Goal: Task Accomplishment & Management: Use online tool/utility

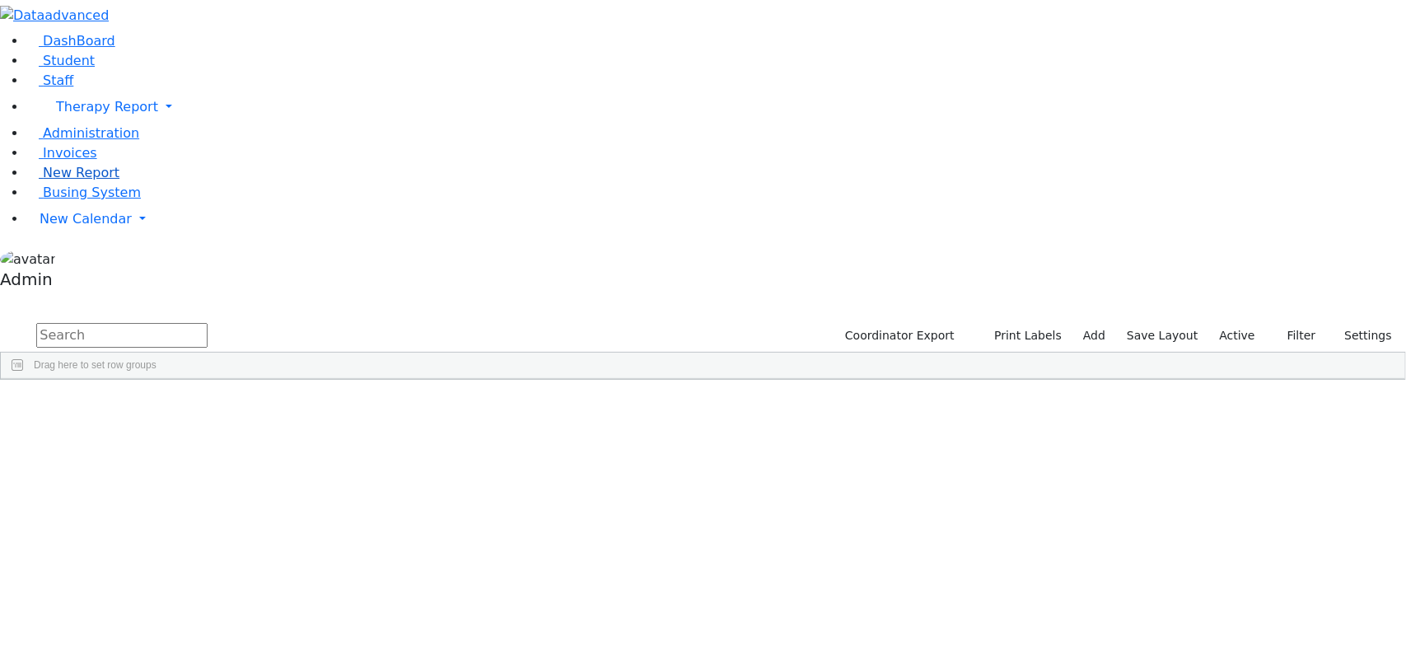
click at [74, 180] on span "New Report" at bounding box center [81, 173] width 77 height 16
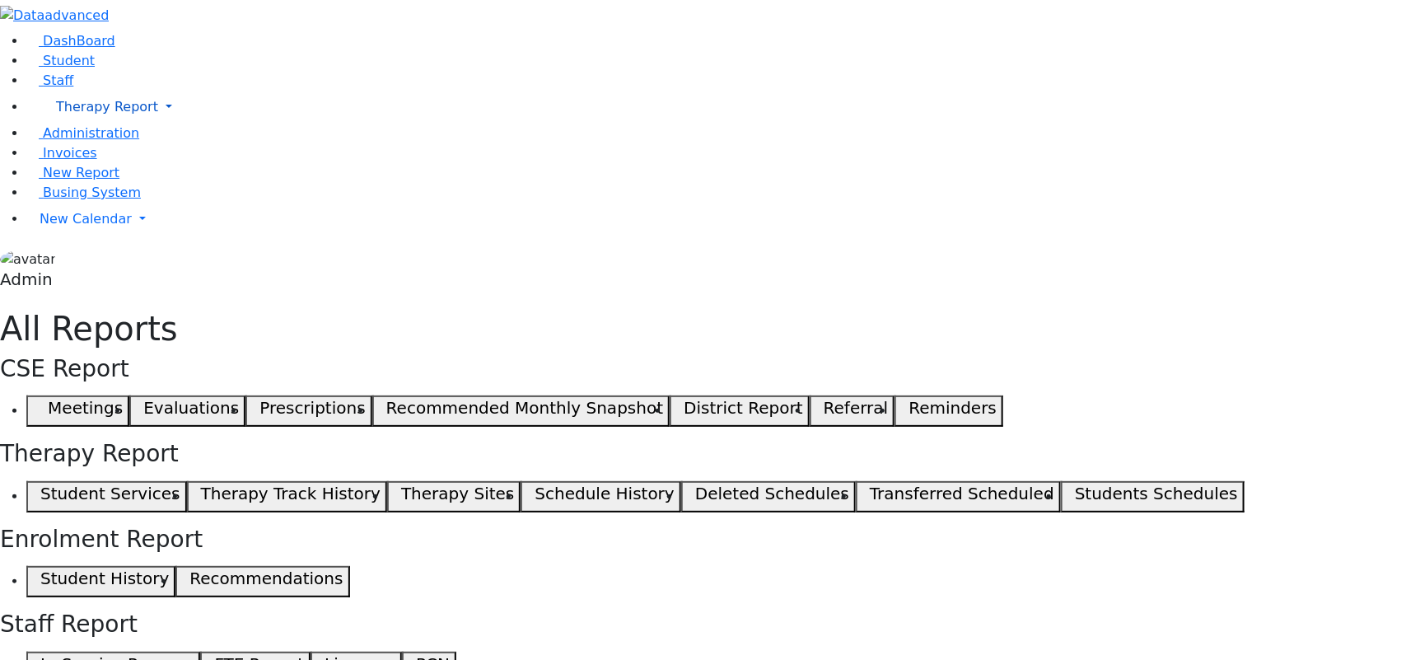
click at [150, 124] on link "Therapy Report" at bounding box center [716, 107] width 1380 height 33
click at [86, 169] on span "Calendar" at bounding box center [81, 161] width 59 height 16
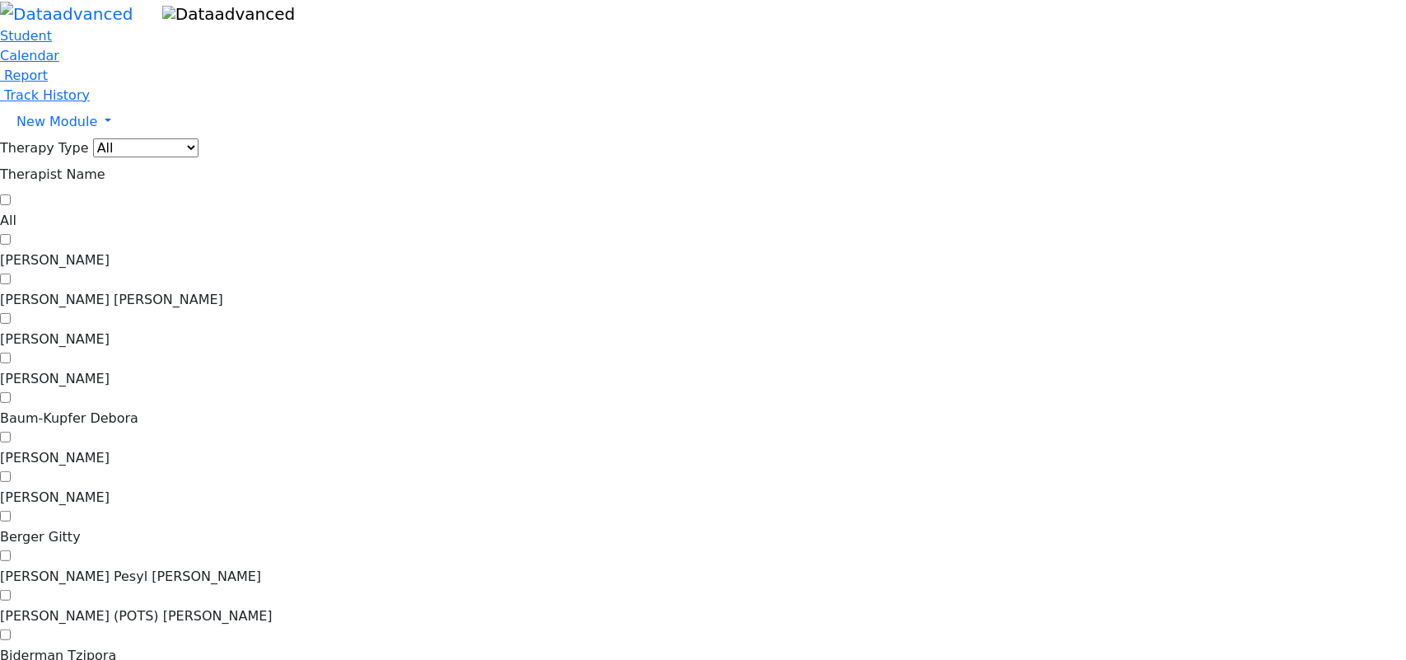
click at [232, 250] on label "Abramczyk ZC" at bounding box center [703, 260] width 1406 height 20
click at [11, 234] on input "Abramczyk ZC" at bounding box center [5, 239] width 11 height 11
checkbox input "true"
click at [59, 63] on span "Calendar" at bounding box center [29, 56] width 59 height 16
click at [136, 138] on link "New Module" at bounding box center [703, 121] width 1406 height 33
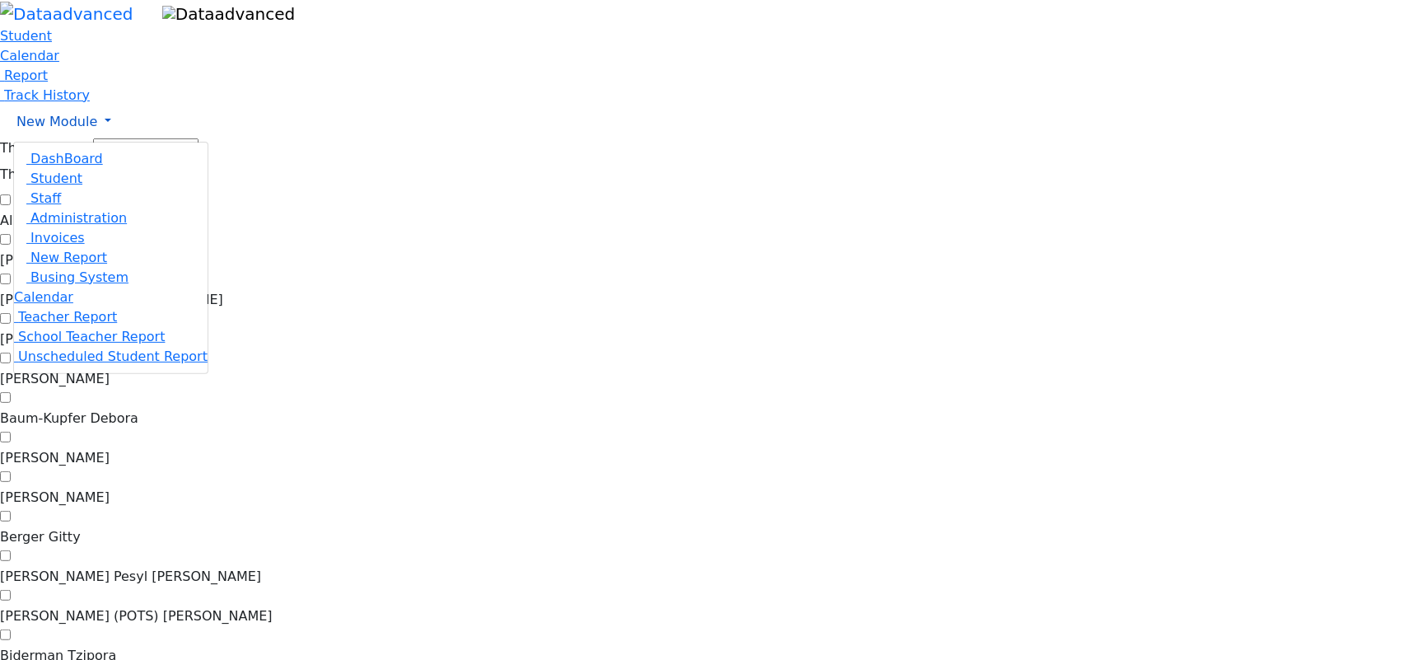
click at [136, 138] on link "New Module" at bounding box center [703, 121] width 1406 height 33
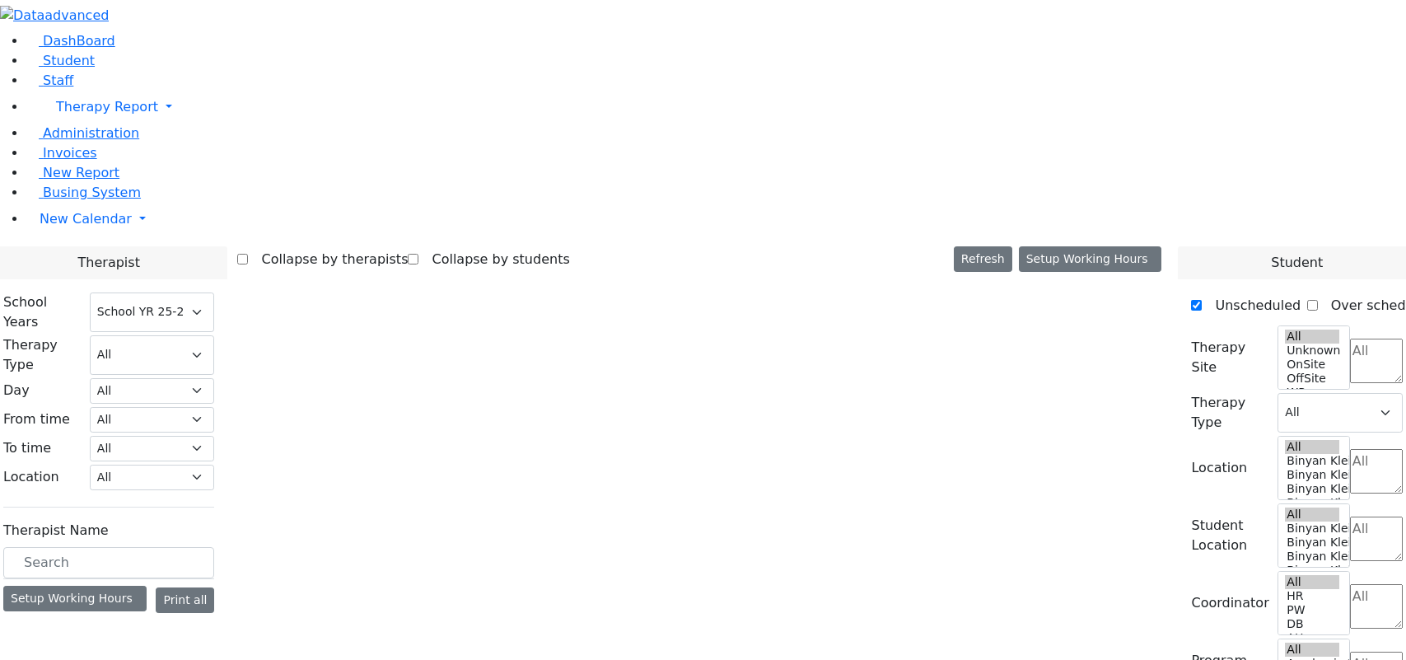
select select "212"
click at [127, 621] on label "[PERSON_NAME]" at bounding box center [72, 631] width 110 height 20
click at [17, 625] on input "[PERSON_NAME]" at bounding box center [12, 630] width 11 height 11
checkbox input "true"
select select "1"
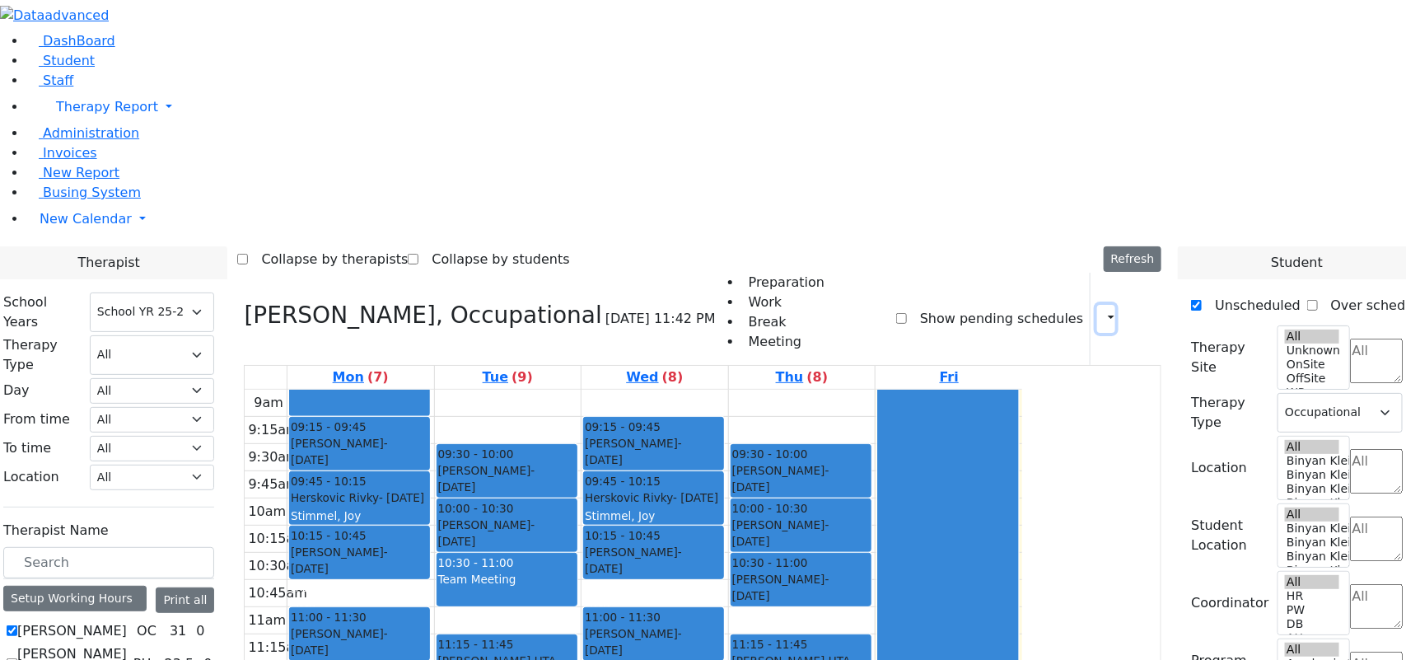
click at [1101, 305] on button "button" at bounding box center [1106, 319] width 18 height 28
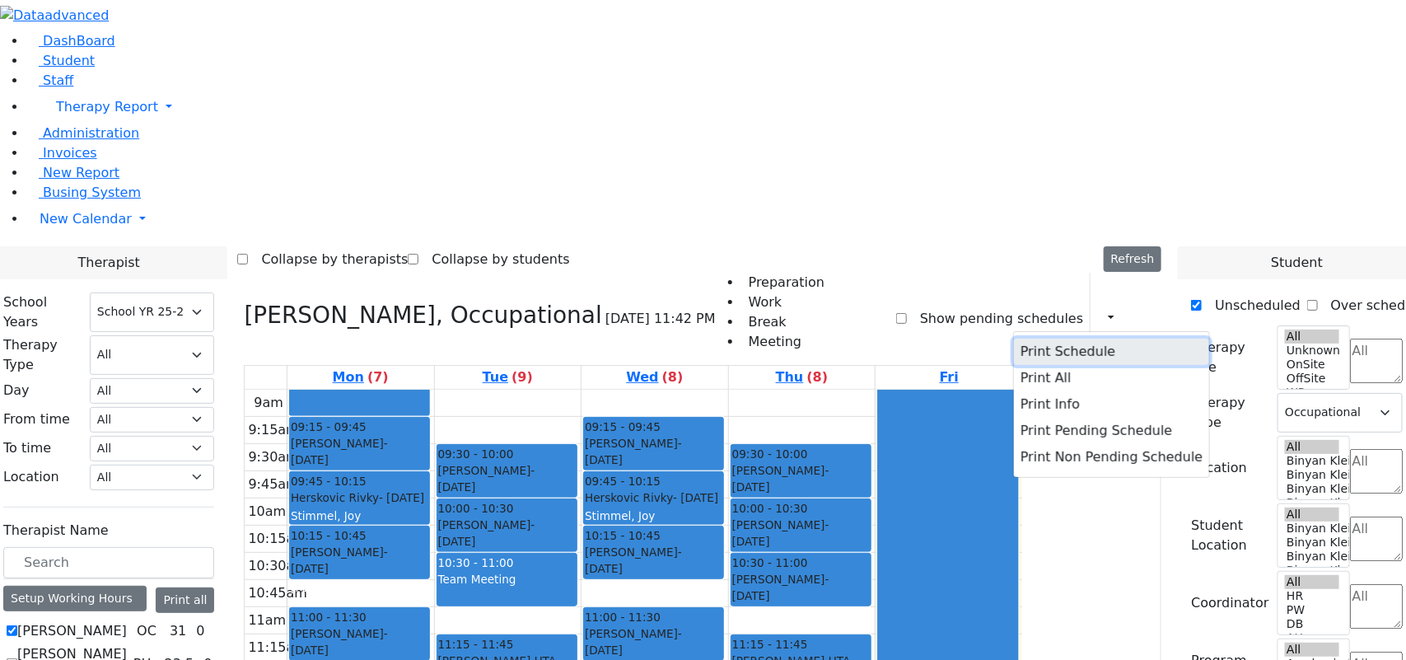
click at [1036, 339] on button "Print Schedule" at bounding box center [1111, 352] width 195 height 26
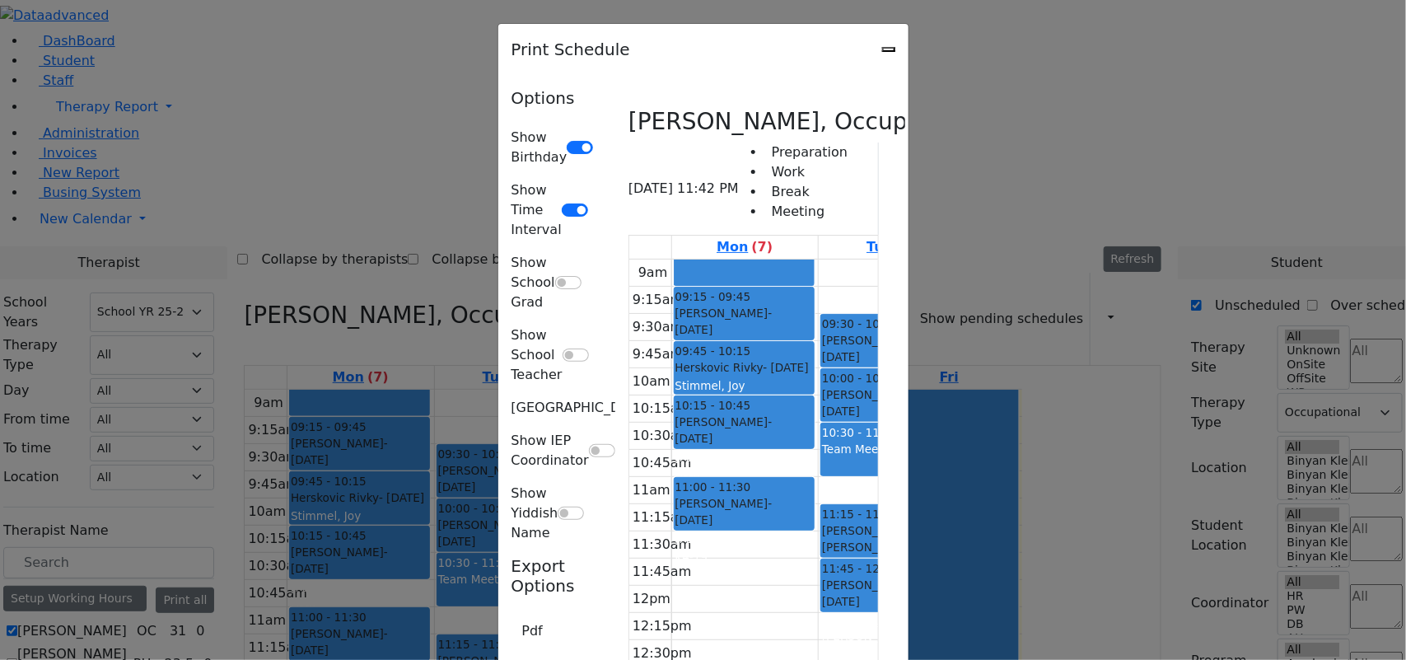
type input "[EMAIL_ADDRESS][DOMAIN_NAME]"
type textarea "This is schedule for [PERSON_NAME]"
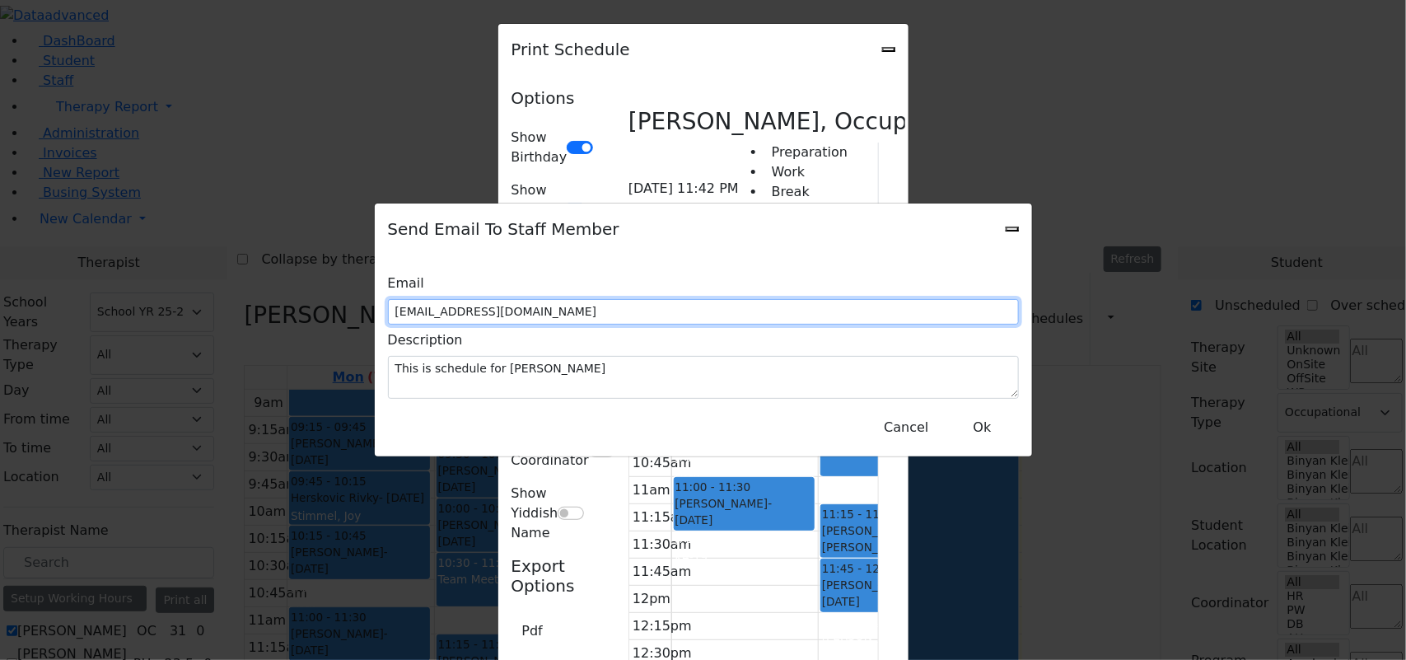
click at [734, 306] on input "[EMAIL_ADDRESS][DOMAIN_NAME]" at bounding box center [703, 312] width 631 height 26
drag, startPoint x: 726, startPoint y: 297, endPoint x: 445, endPoint y: 306, distance: 281.0
click at [445, 306] on div "Email [EMAIL_ADDRESS][DOMAIN_NAME]" at bounding box center [703, 296] width 631 height 57
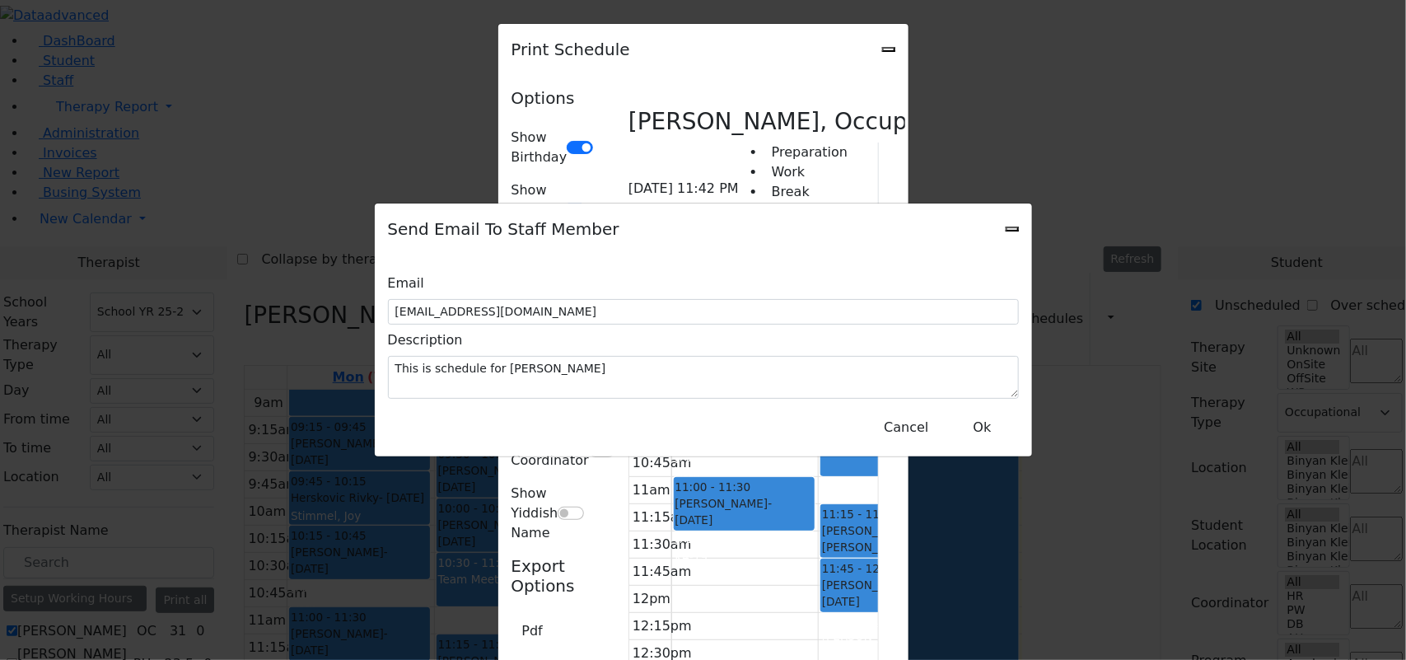
click at [1252, 51] on div "Send Email To Staff Member Email [EMAIL_ADDRESS][DOMAIN_NAME] Description This …" at bounding box center [703, 330] width 1406 height 660
click at [1264, 46] on div "Send Email To Staff Member Email [EMAIL_ADDRESS][DOMAIN_NAME] Description This …" at bounding box center [703, 330] width 1406 height 660
click at [908, 417] on button "Cancel" at bounding box center [906, 427] width 66 height 31
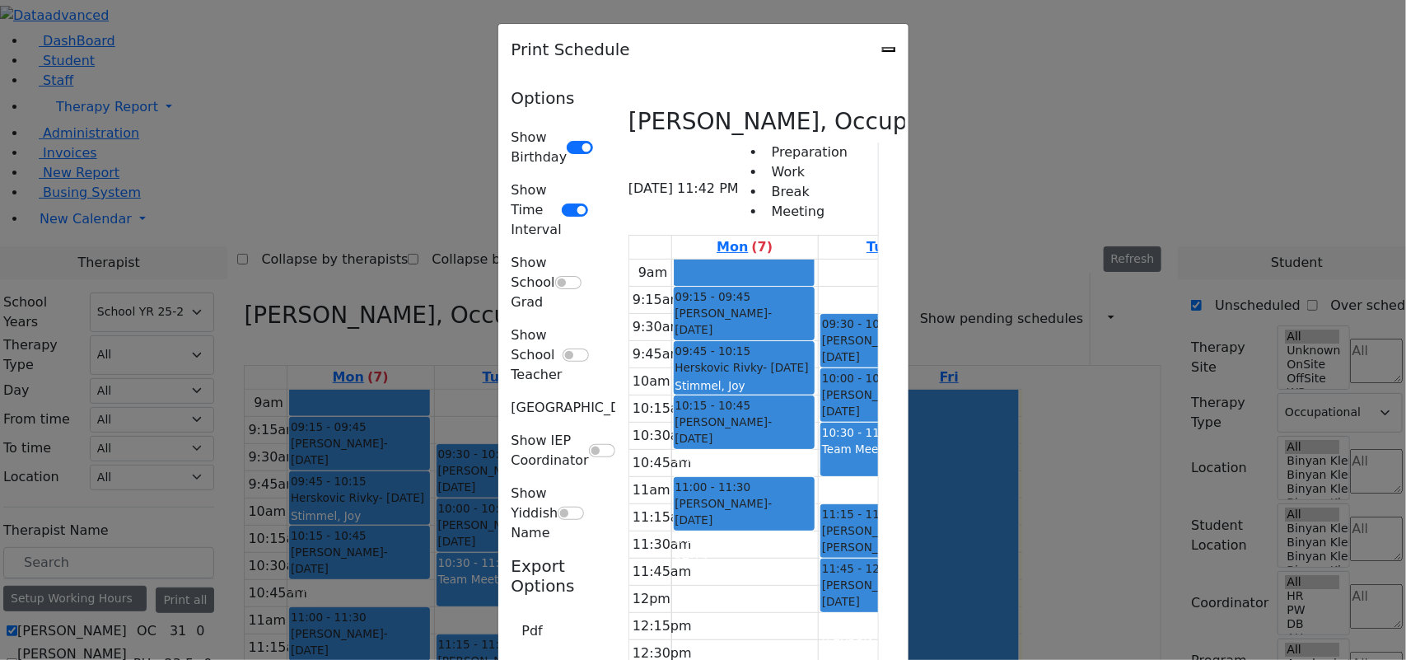
click at [889, 49] on icon "Close" at bounding box center [889, 49] width 0 height 0
